Goal: Information Seeking & Learning: Learn about a topic

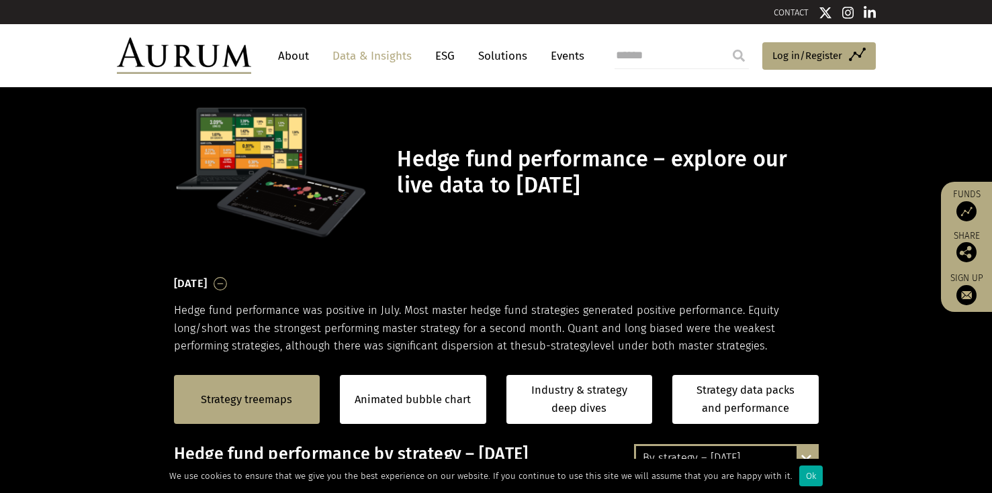
drag, startPoint x: 790, startPoint y: 475, endPoint x: 787, endPoint y: 439, distance: 35.7
click at [799, 475] on div "Ok" at bounding box center [810, 476] width 23 height 21
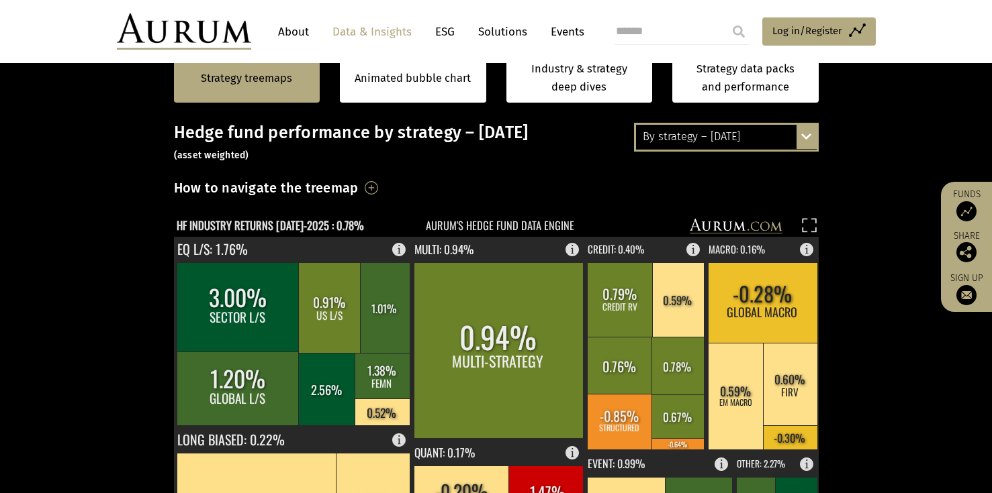
scroll to position [197, 0]
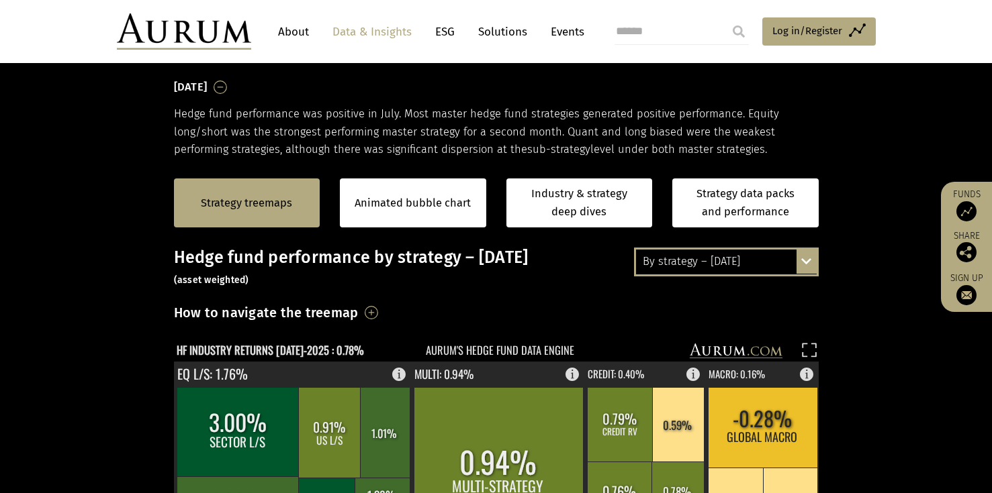
click at [800, 261] on div "By strategy – July 2025 By strategy – July 2025 By strategy – year to date 2016…" at bounding box center [726, 262] width 185 height 28
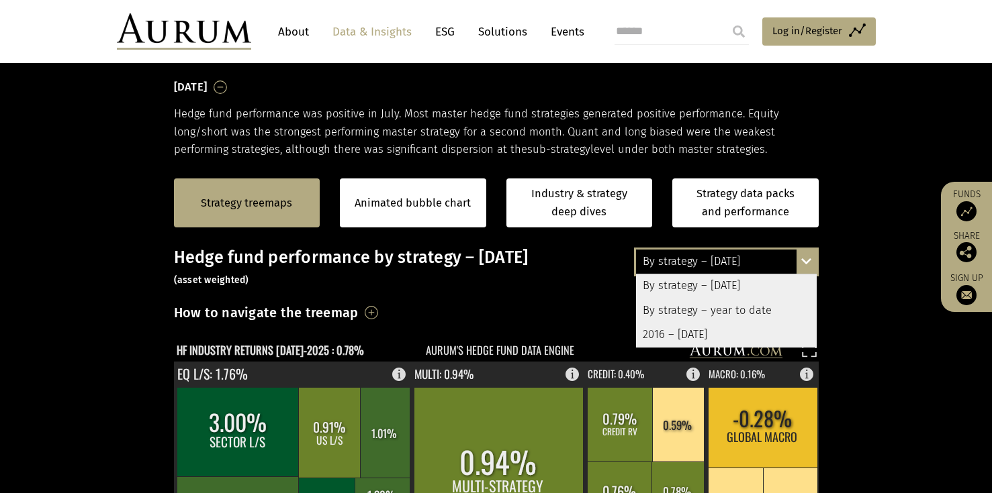
click at [760, 315] on div "By strategy – year to date" at bounding box center [726, 311] width 181 height 24
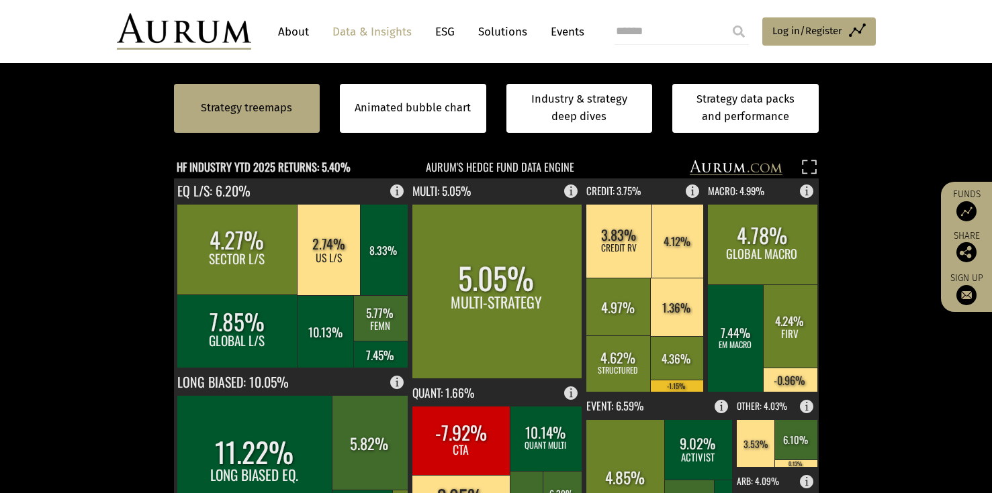
scroll to position [381, 0]
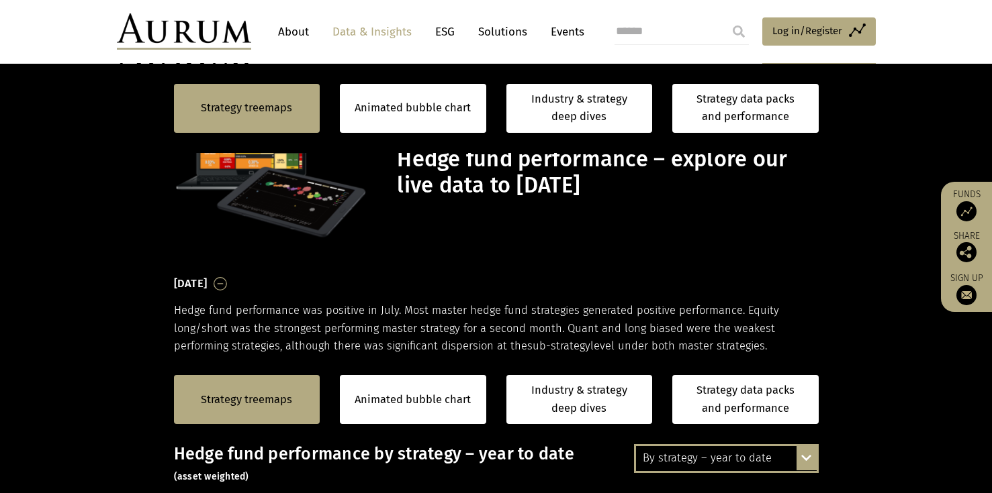
scroll to position [381, 0]
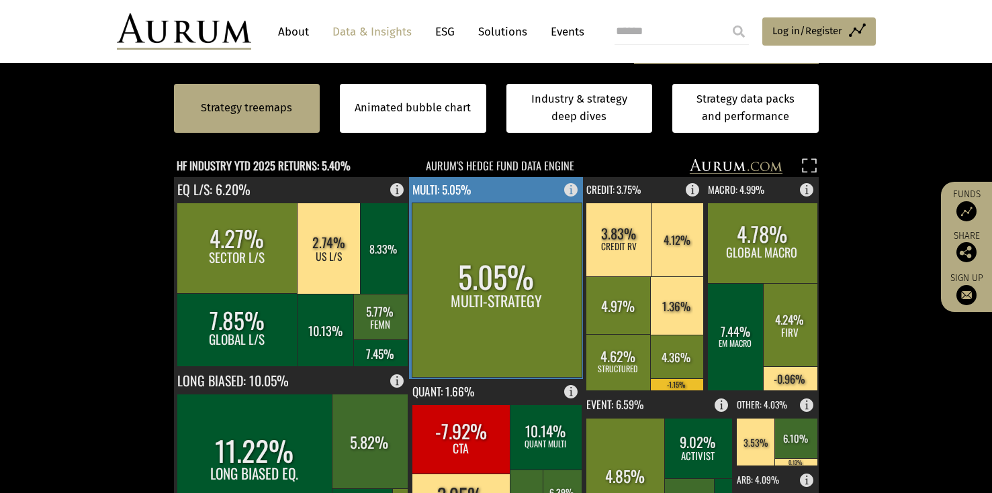
click at [520, 230] on rect at bounding box center [497, 290] width 170 height 175
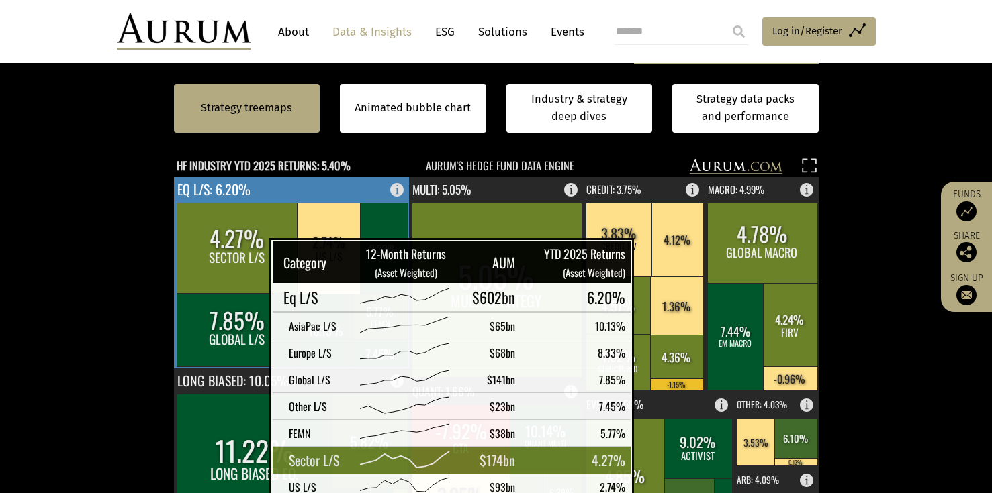
click at [236, 258] on rect at bounding box center [238, 248] width 122 height 91
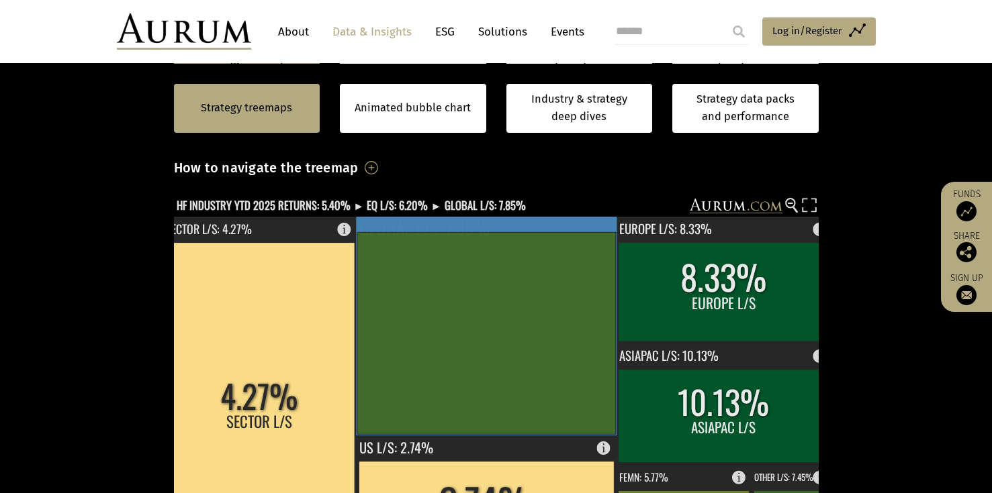
scroll to position [339, 0]
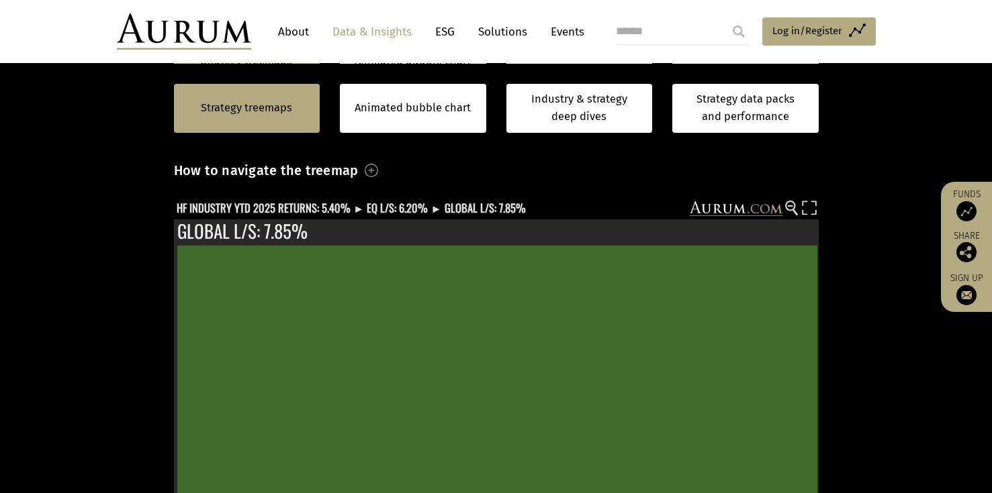
drag, startPoint x: 847, startPoint y: 323, endPoint x: 841, endPoint y: 256, distance: 66.7
click at [841, 256] on section "Strategy treemaps Animated bubble chart Industry & strategy deep dives Strategy…" at bounding box center [496, 435] width 992 height 839
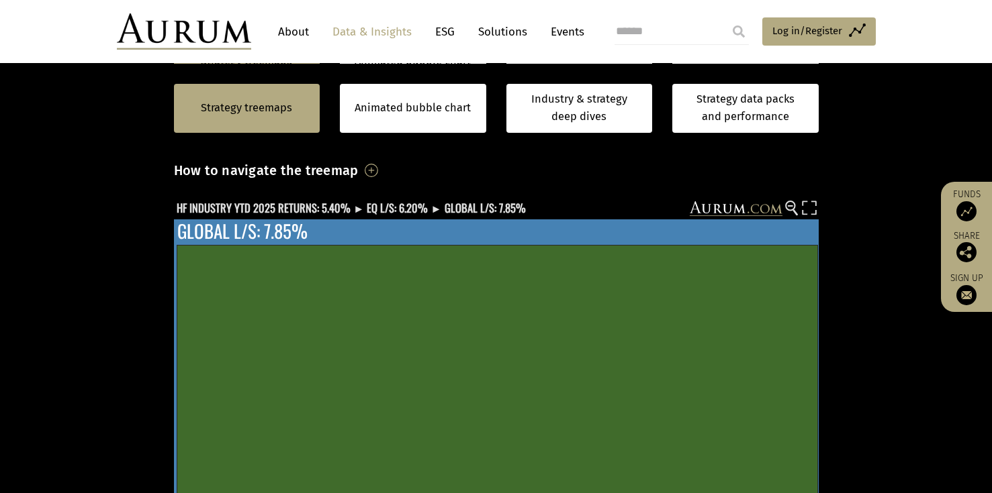
drag, startPoint x: 523, startPoint y: 319, endPoint x: 534, endPoint y: 325, distance: 12.3
click at [534, 326] on tbody "$141bn 7.85% 164 80% AUM RETURN FUNDS REPORTED GLOBAL LONG/SHORT Investing the …" at bounding box center [496, 398] width 590 height 286
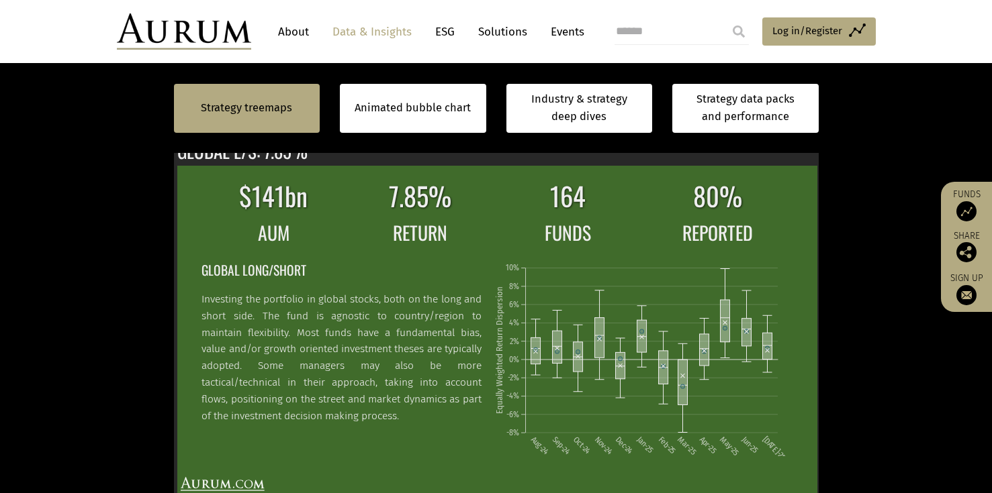
scroll to position [421, 0]
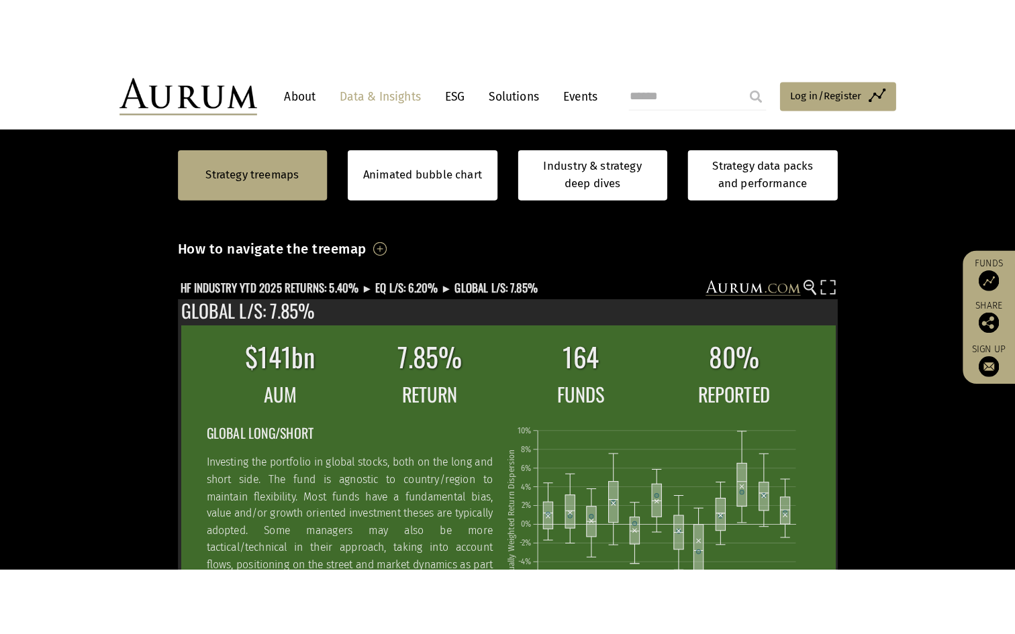
scroll to position [328, 0]
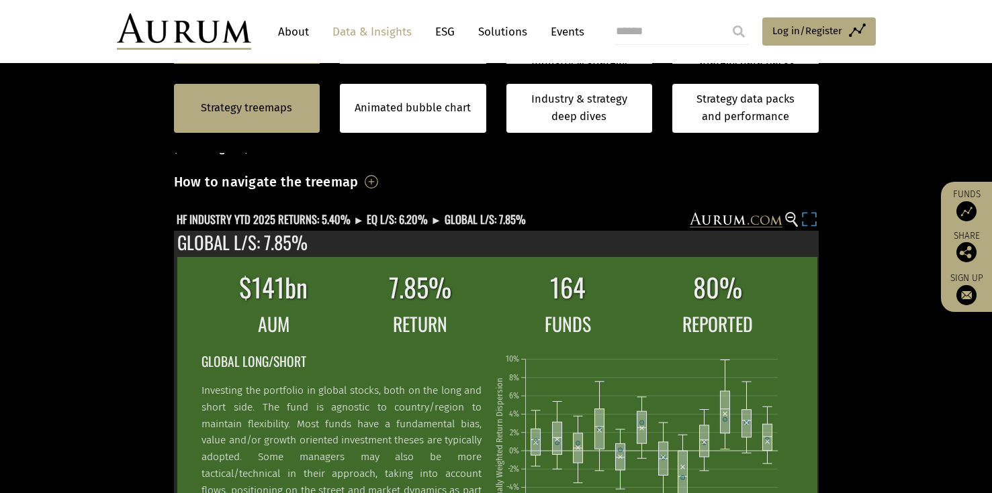
click at [810, 221] on rect at bounding box center [809, 221] width 19 height 19
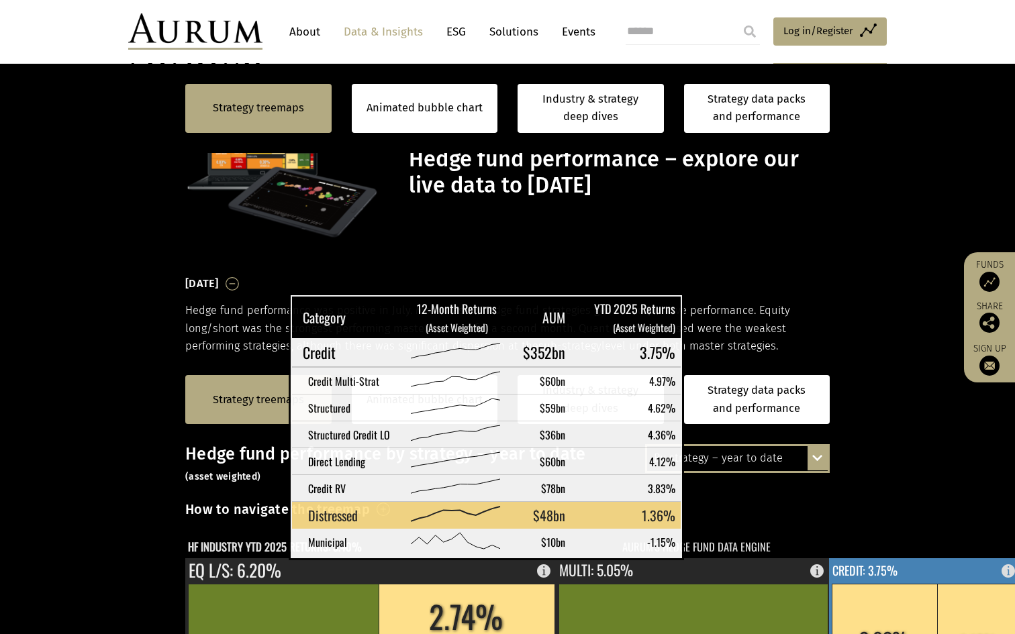
scroll to position [328, 0]
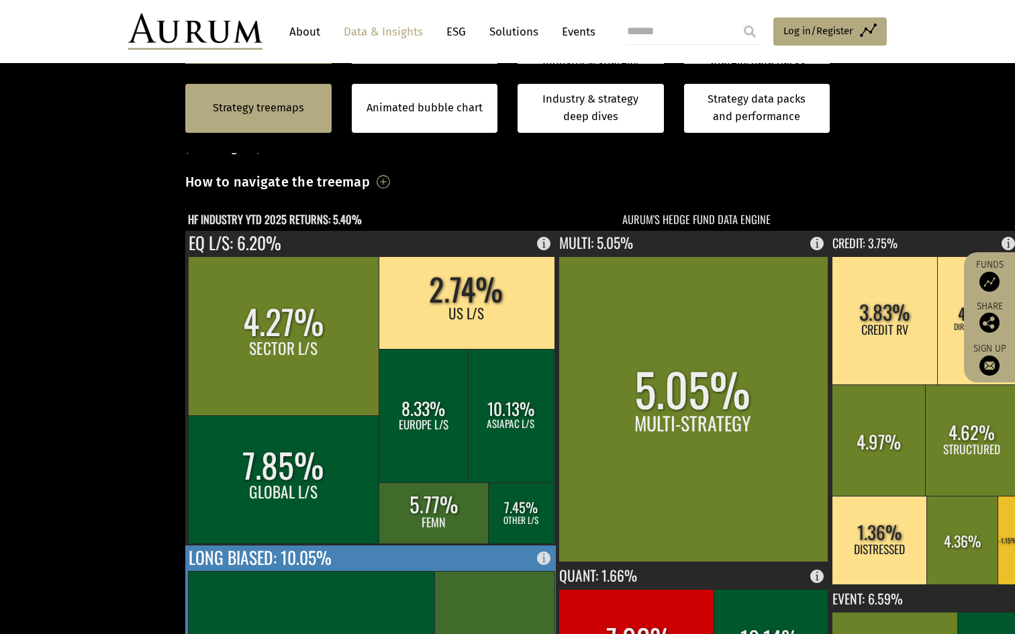
click at [540, 546] on rect at bounding box center [548, 555] width 16 height 19
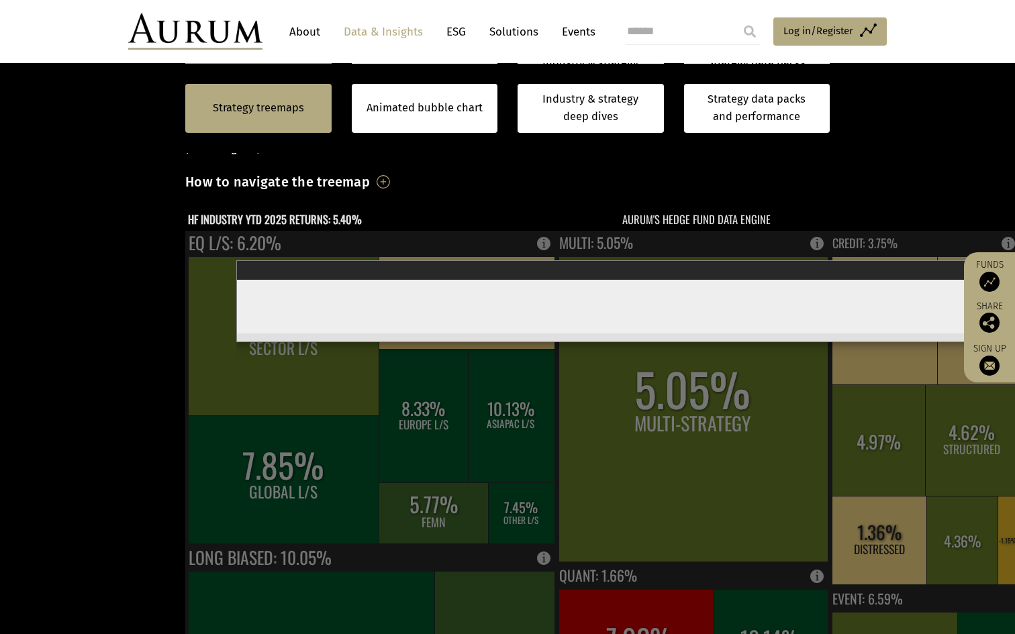
click at [961, 261] on div "× Long Biased" at bounding box center [693, 270] width 912 height 19
click at [185, 442] on rect at bounding box center [692, 525] width 1015 height 589
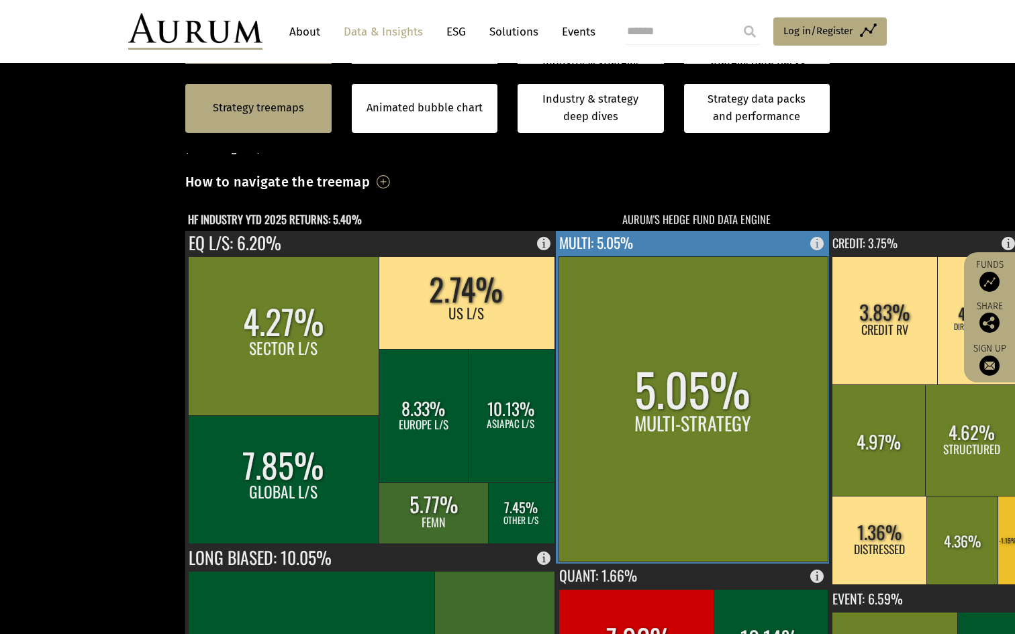
click at [626, 231] on rect at bounding box center [693, 397] width 275 height 333
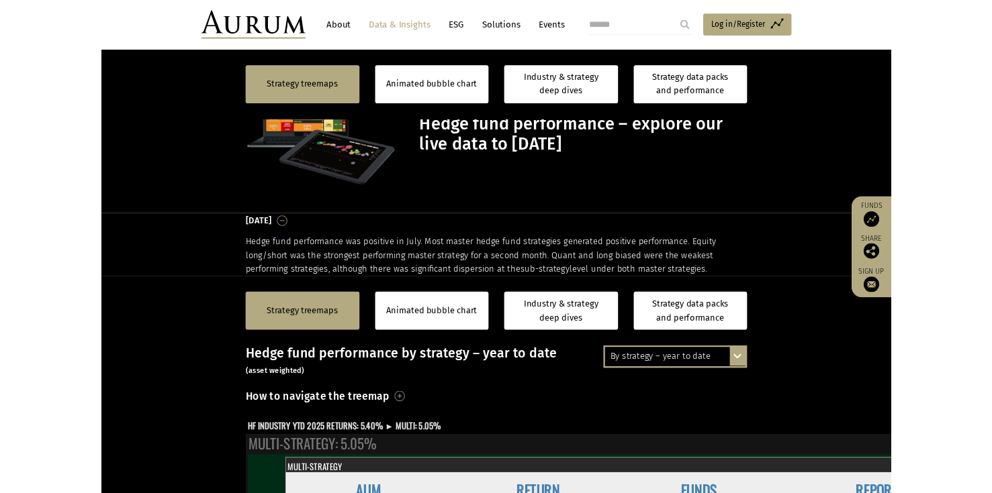
scroll to position [328, 0]
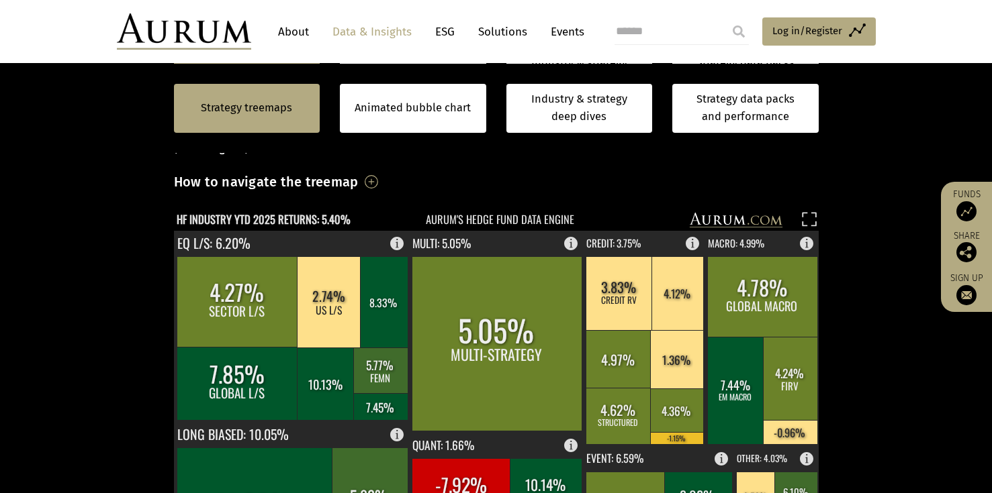
scroll to position [56, 0]
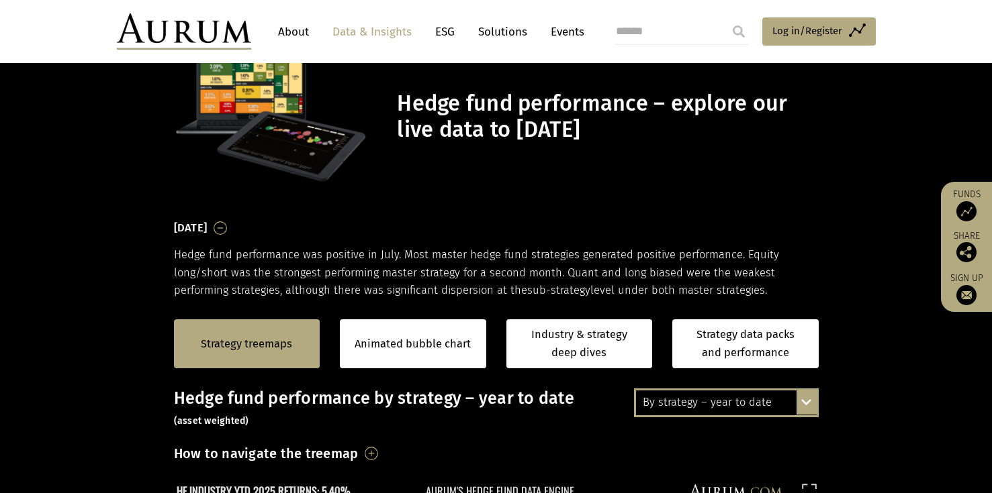
click at [802, 399] on div "By strategy – year to date By strategy – [DATE] By strategy – year to date 2016…" at bounding box center [726, 403] width 185 height 28
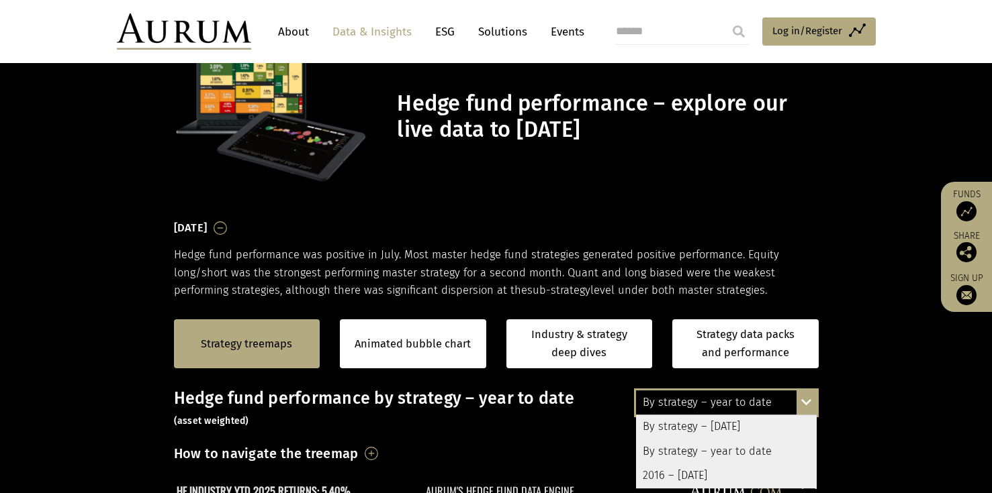
click at [802, 399] on div "By strategy – year to date By strategy – [DATE] By strategy – year to date 2016…" at bounding box center [726, 403] width 185 height 28
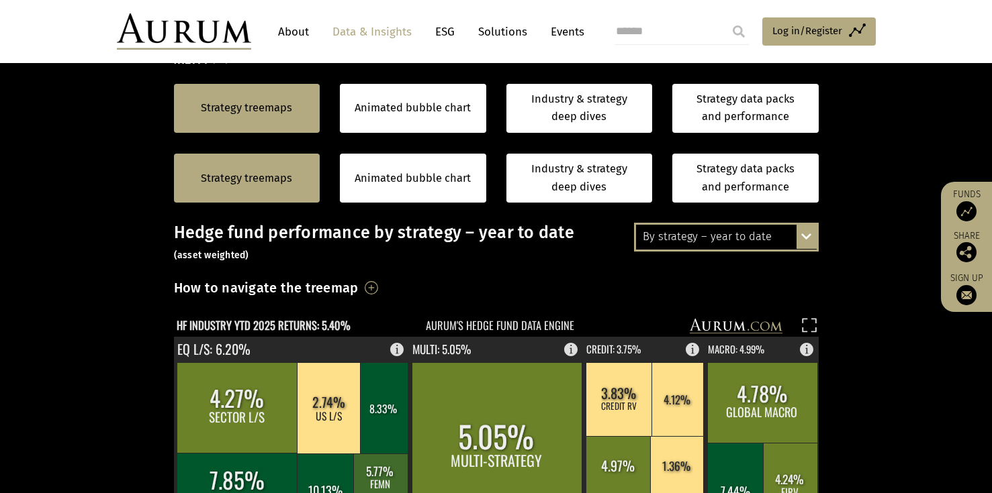
scroll to position [318, 0]
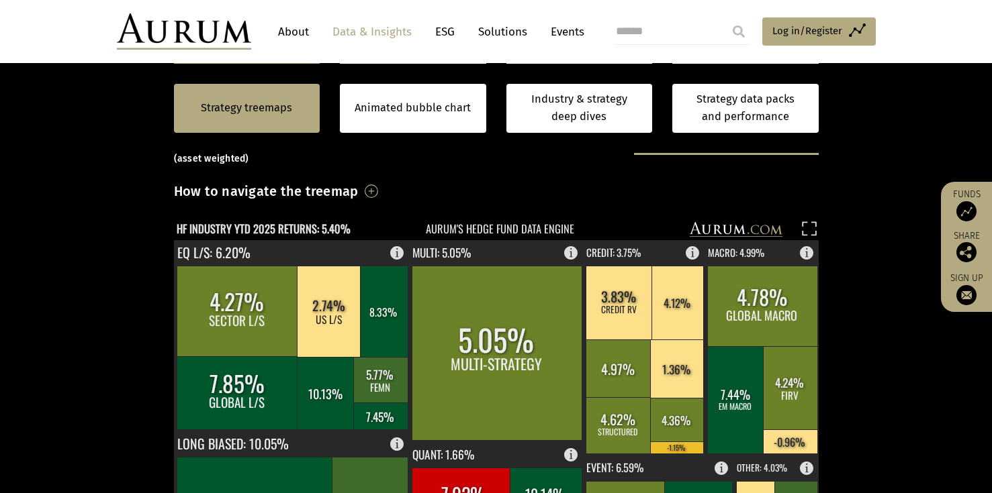
click at [806, 218] on div "Hedge fund performance by strategy – year to date (asset weighted) How to navig…" at bounding box center [496, 455] width 644 height 659
click at [805, 224] on rect at bounding box center [809, 231] width 19 height 19
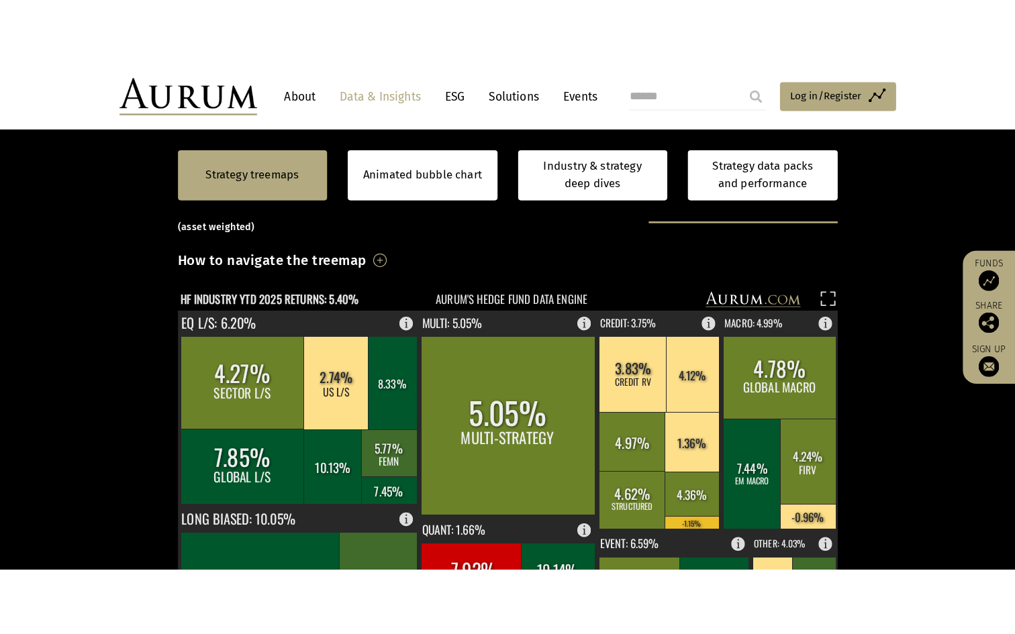
scroll to position [319, 0]
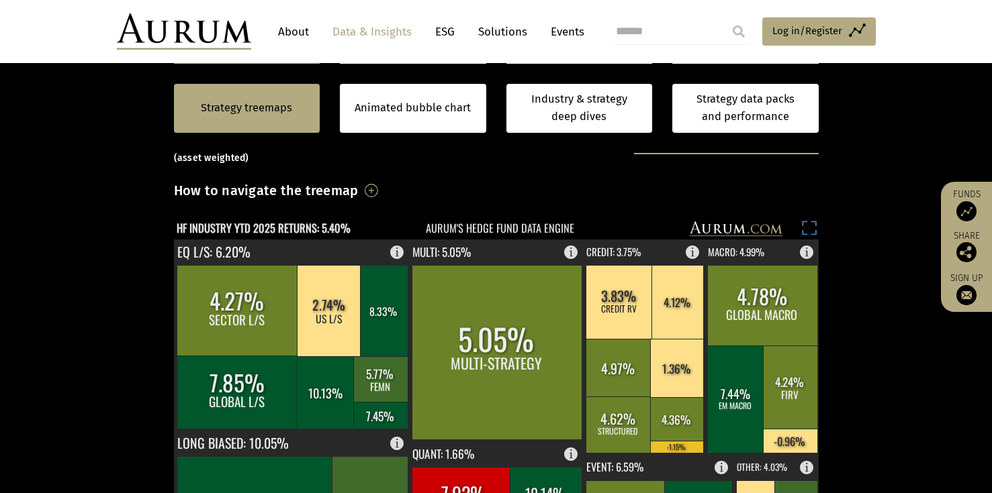
click at [810, 228] on rect at bounding box center [809, 230] width 19 height 19
click at [806, 228] on rect at bounding box center [809, 230] width 19 height 19
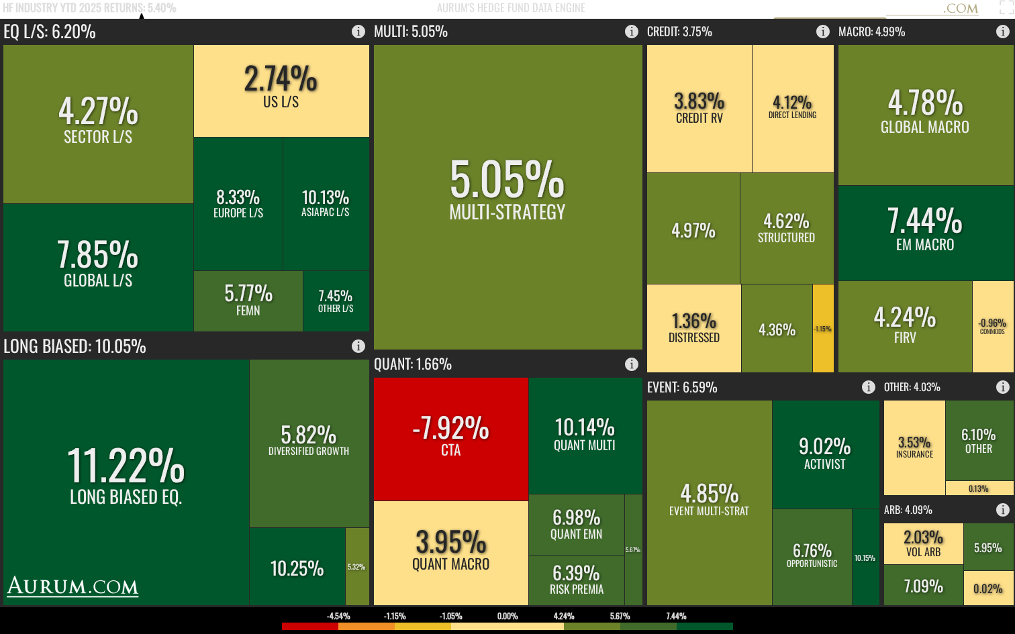
click at [307, 7] on rect at bounding box center [498, 9] width 996 height 19
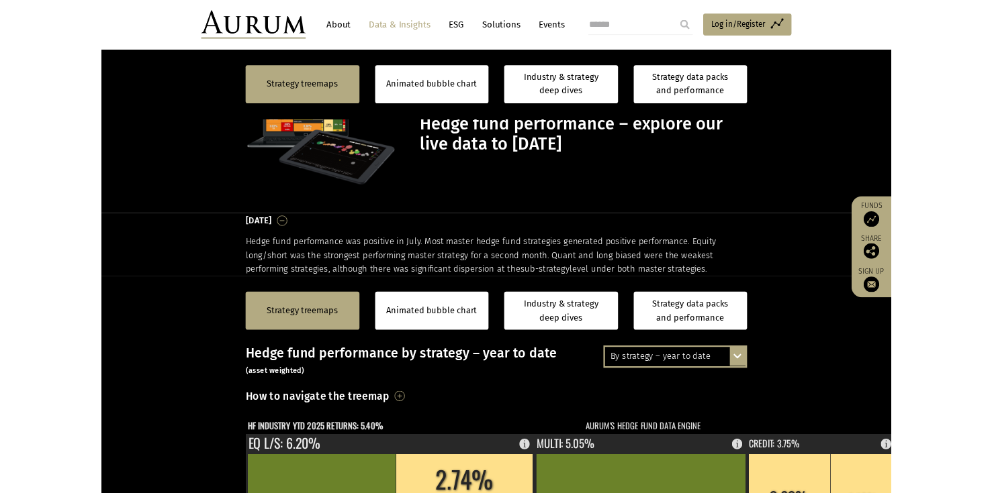
scroll to position [319, 0]
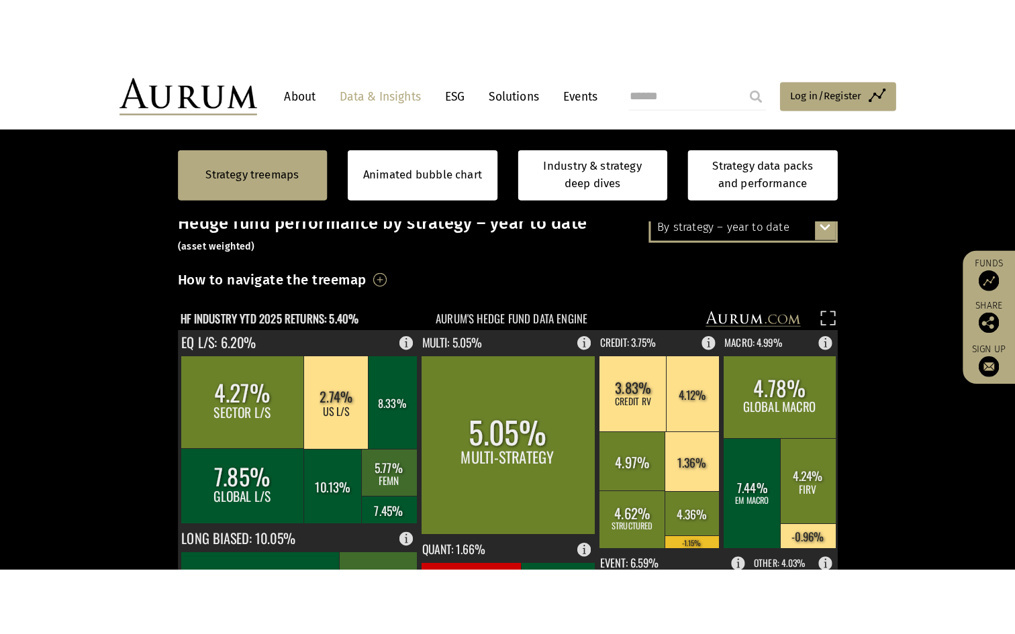
scroll to position [297, 0]
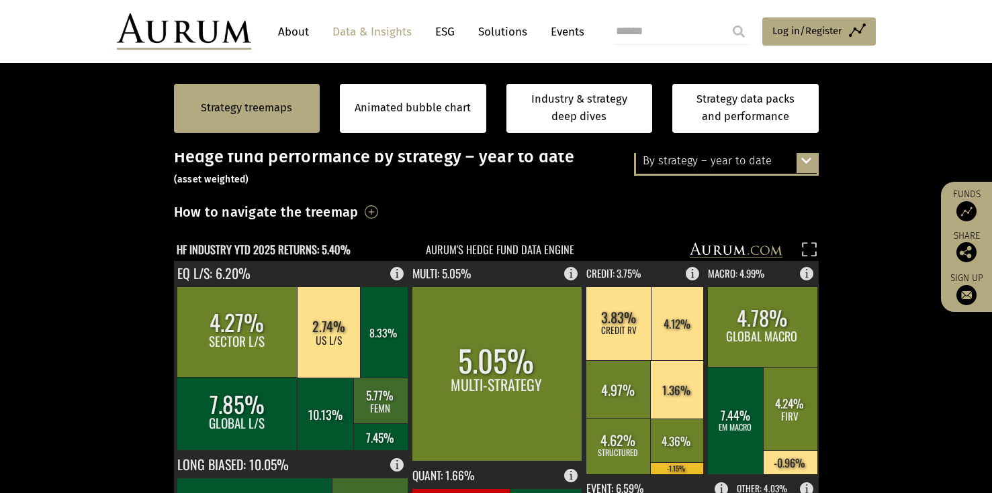
click at [804, 166] on div "By strategy – year to date By strategy – July 2025 By strategy – year to date 2…" at bounding box center [726, 161] width 185 height 28
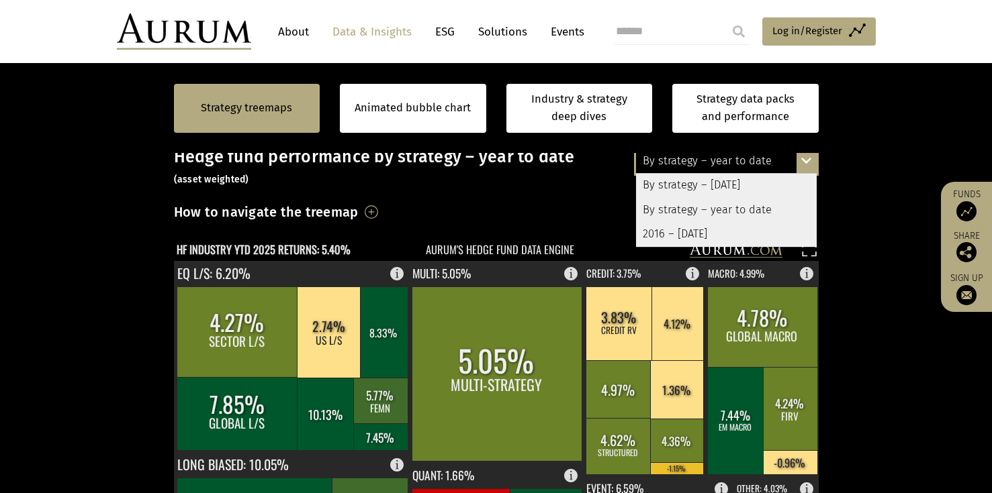
click at [703, 236] on div "2016 – [DATE]" at bounding box center [726, 234] width 181 height 24
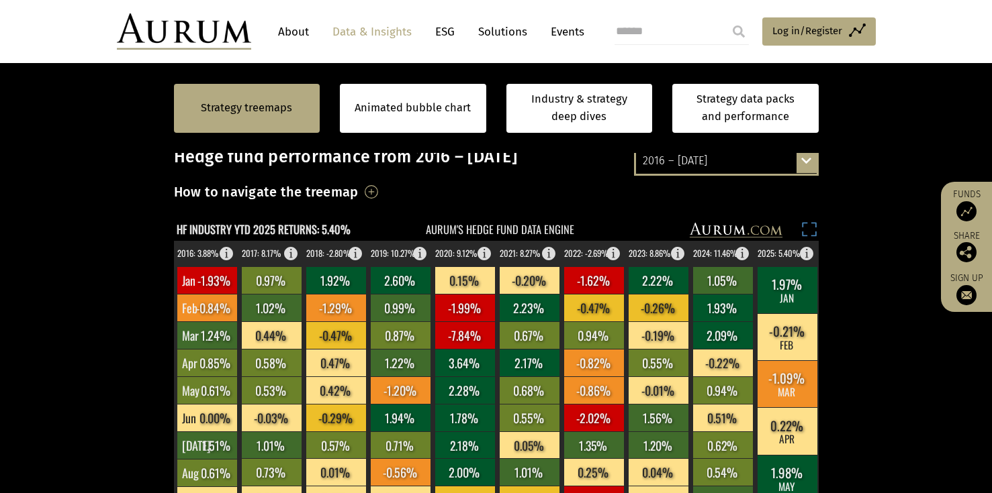
click at [806, 232] on rect at bounding box center [809, 231] width 19 height 19
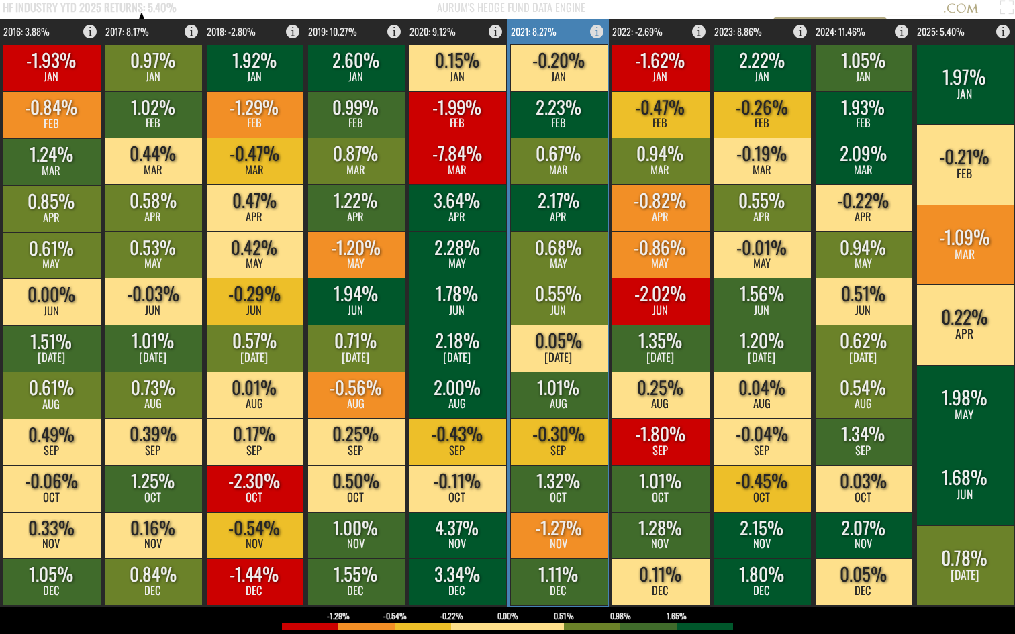
click at [548, 77] on rect at bounding box center [558, 67] width 97 height 47
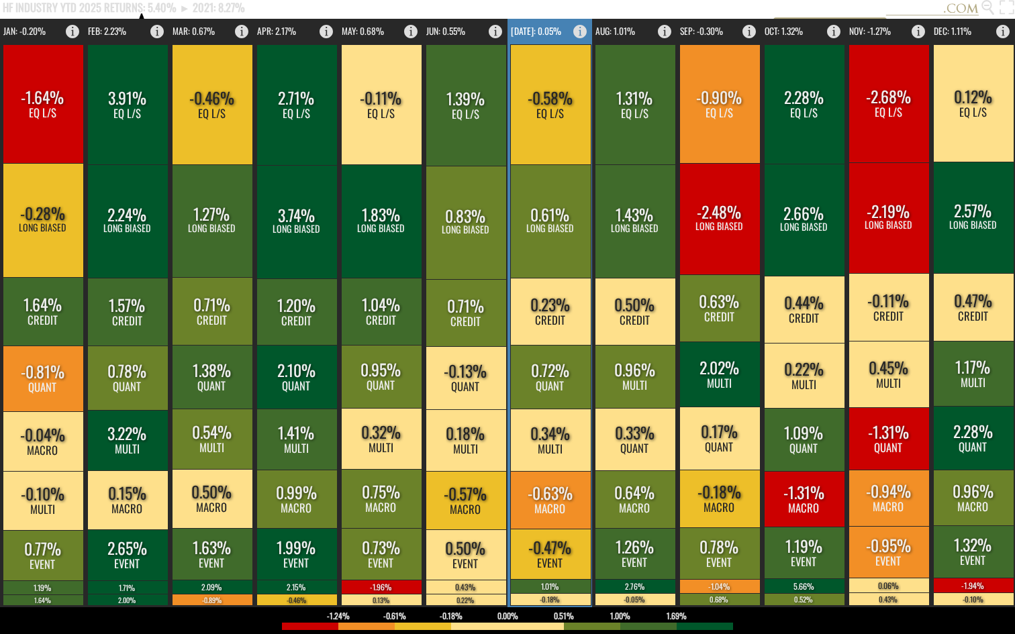
click at [548, 77] on rect at bounding box center [550, 104] width 81 height 120
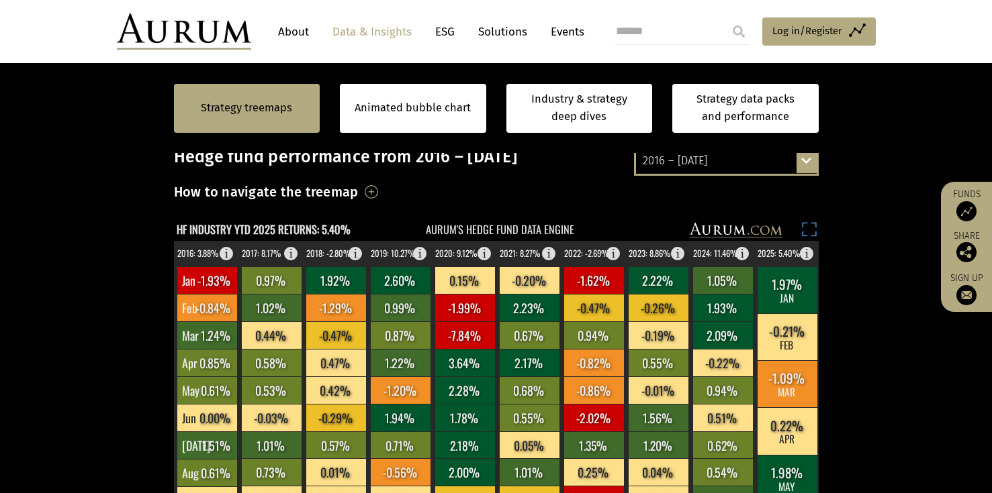
click at [808, 234] on rect at bounding box center [809, 231] width 19 height 19
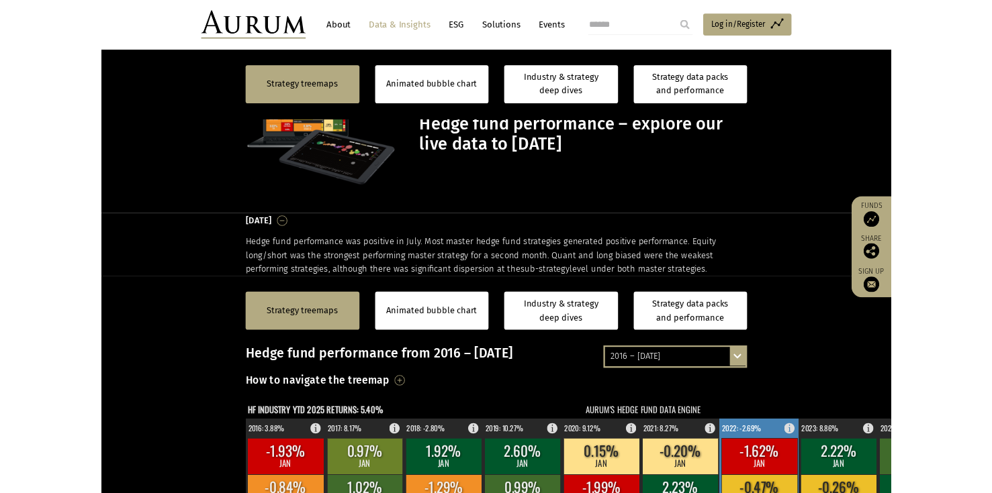
scroll to position [297, 0]
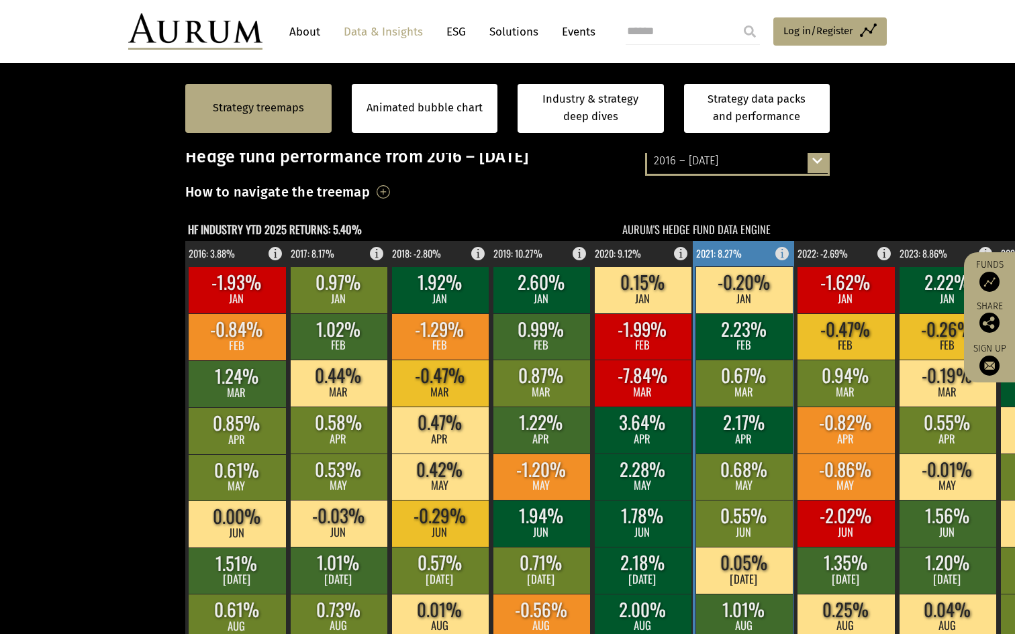
click at [778, 241] on rect at bounding box center [786, 250] width 16 height 19
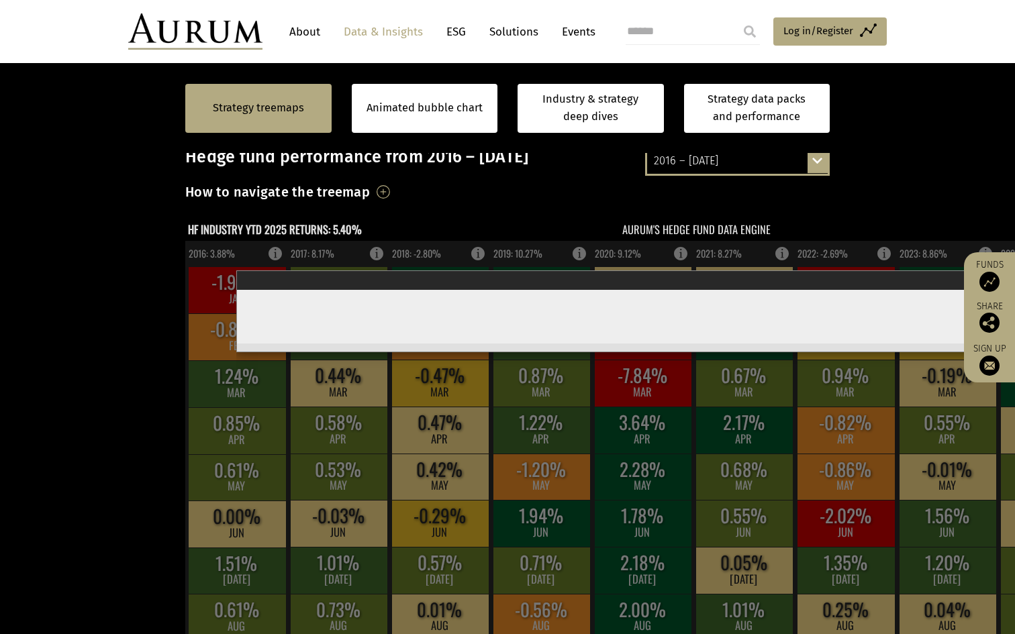
click div
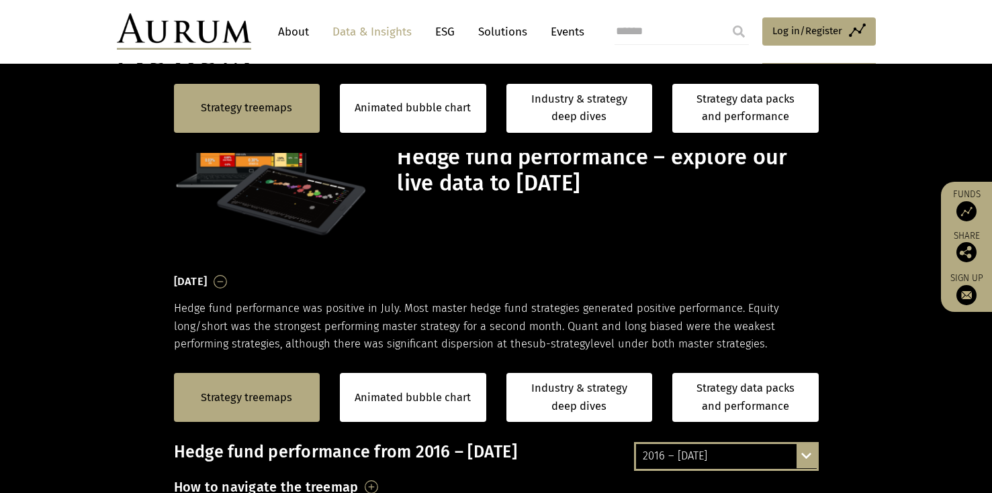
scroll to position [0, 0]
